Goal: Task Accomplishment & Management: Use online tool/utility

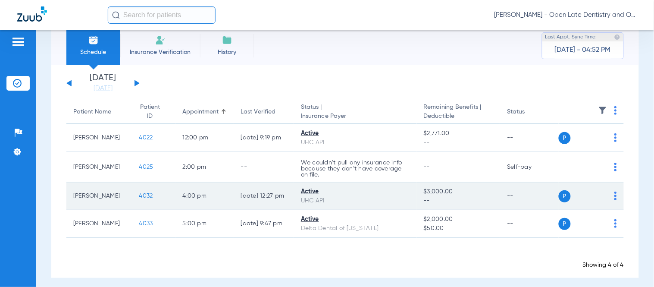
scroll to position [24, 0]
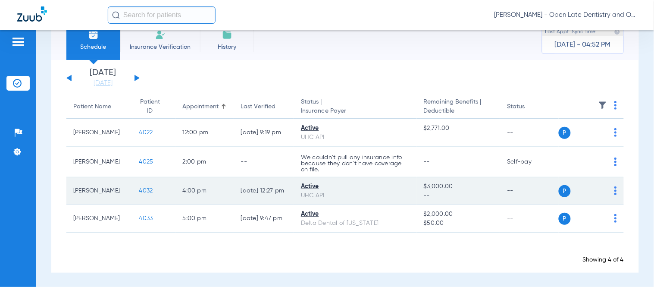
click at [139, 192] on span "4032" at bounding box center [146, 190] width 14 height 6
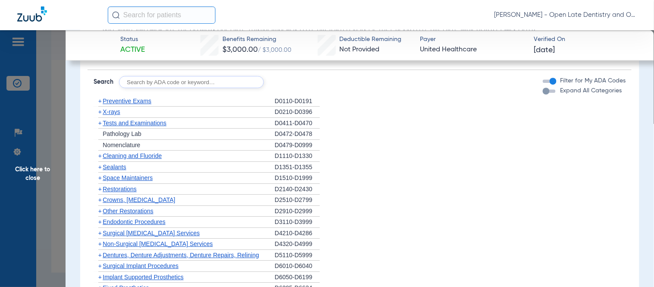
scroll to position [718, 0]
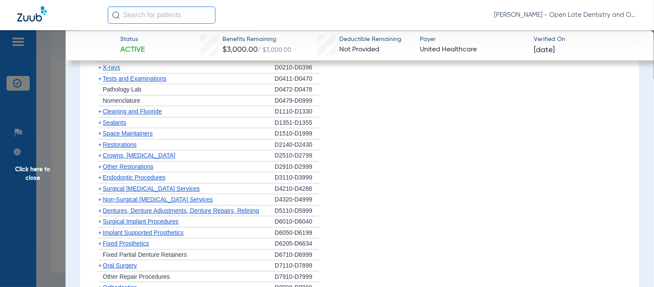
click at [100, 188] on span "+" at bounding box center [99, 188] width 3 height 7
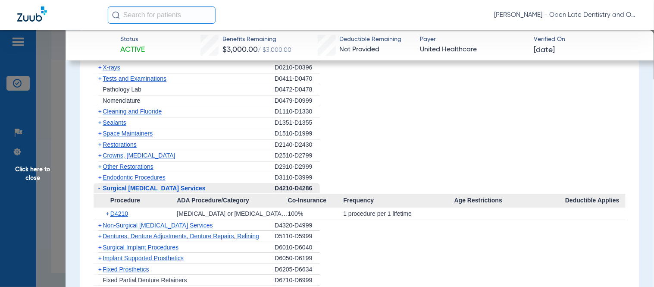
click at [99, 189] on span "-" at bounding box center [99, 187] width 2 height 7
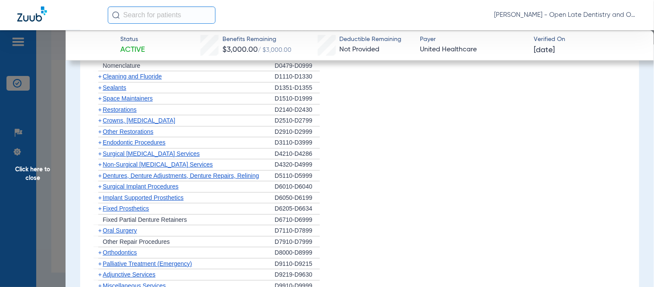
scroll to position [766, 0]
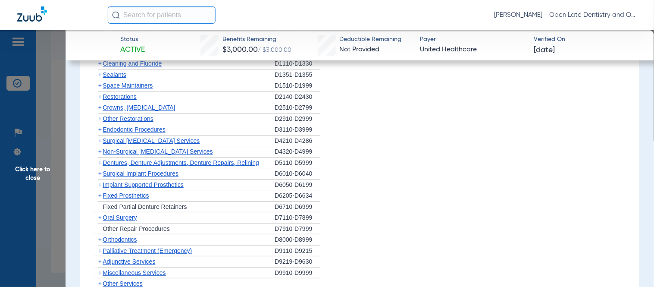
click at [101, 218] on span "+" at bounding box center [99, 217] width 3 height 7
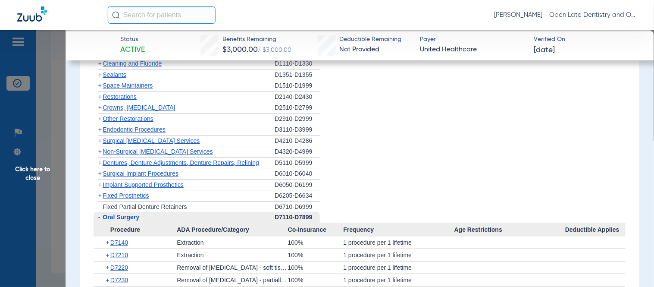
scroll to position [813, 0]
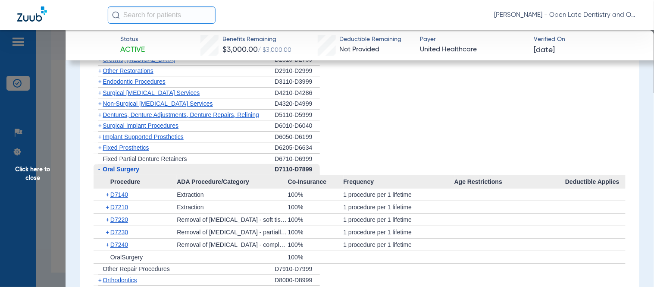
click at [106, 208] on span "+" at bounding box center [108, 207] width 5 height 12
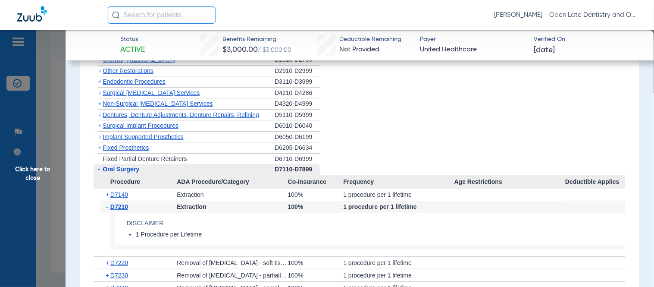
click at [107, 208] on span "-" at bounding box center [108, 206] width 5 height 12
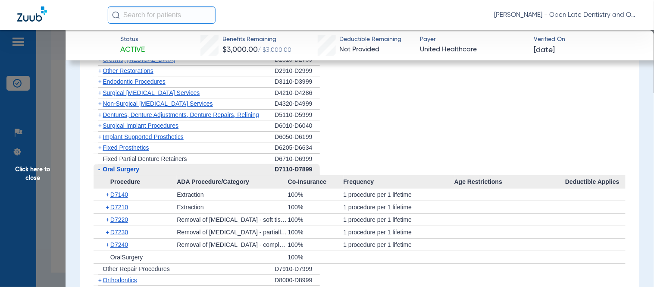
click at [100, 168] on span "-" at bounding box center [99, 168] width 2 height 7
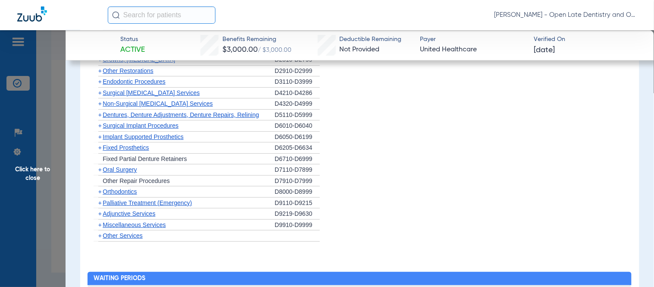
click at [98, 215] on span "+" at bounding box center [99, 213] width 3 height 7
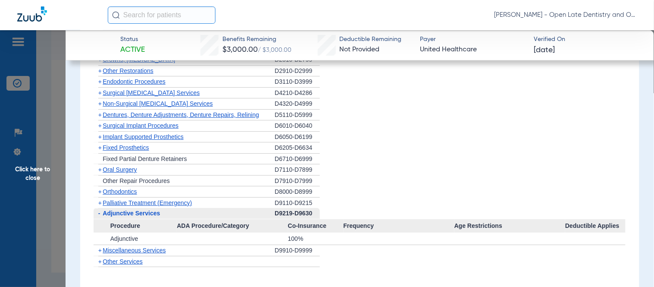
click at [99, 212] on span "-" at bounding box center [99, 212] width 2 height 7
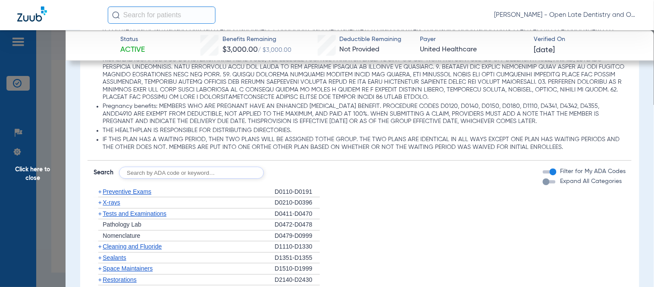
scroll to position [574, 0]
